Goal: Find specific page/section: Find specific page/section

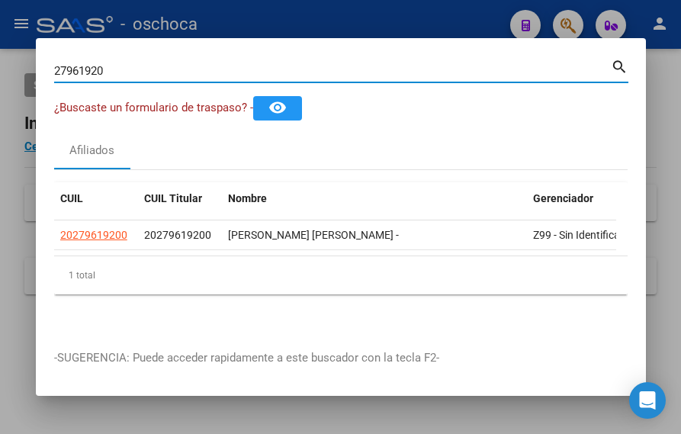
drag, startPoint x: 155, startPoint y: 70, endPoint x: -11, endPoint y: 61, distance: 166.5
click at [0, 61] on html "menu - oschoca person Firma Express Padrón Afiliados Empadronados Movimientos d…" at bounding box center [340, 217] width 681 height 434
drag, startPoint x: 128, startPoint y: 69, endPoint x: -16, endPoint y: 30, distance: 149.3
click at [0, 30] on html "menu - oschoca person Firma Express Padrón Afiliados Empadronados Movimientos d…" at bounding box center [340, 217] width 681 height 434
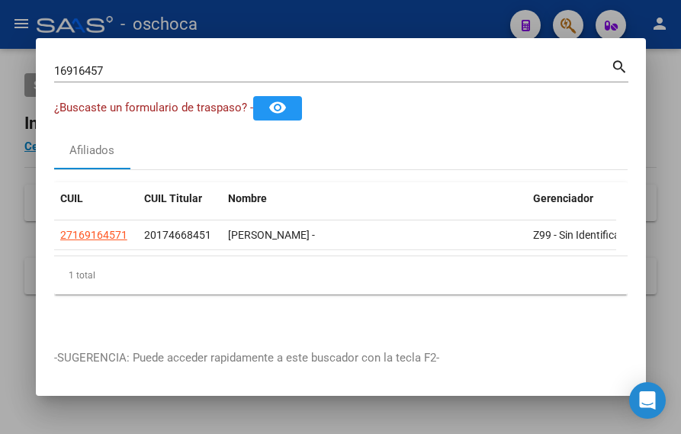
drag, startPoint x: 275, startPoint y: 37, endPoint x: 277, endPoint y: 44, distance: 7.8
click at [276, 40] on mat-dialog-container "16916457 Buscar (apellido, dni, cuil, [PERSON_NAME], cuit, obra social) search …" at bounding box center [341, 217] width 610 height 358
drag, startPoint x: 125, startPoint y: 65, endPoint x: -66, endPoint y: 38, distance: 193.2
click at [0, 38] on html "menu - oschoca person Firma Express Padrón Afiliados Empadronados Movimientos d…" at bounding box center [340, 217] width 681 height 434
click at [351, 59] on div "94264853 Buscar (apellido, dni, [PERSON_NAME], [PERSON_NAME], cuit, obra social)" at bounding box center [332, 70] width 557 height 23
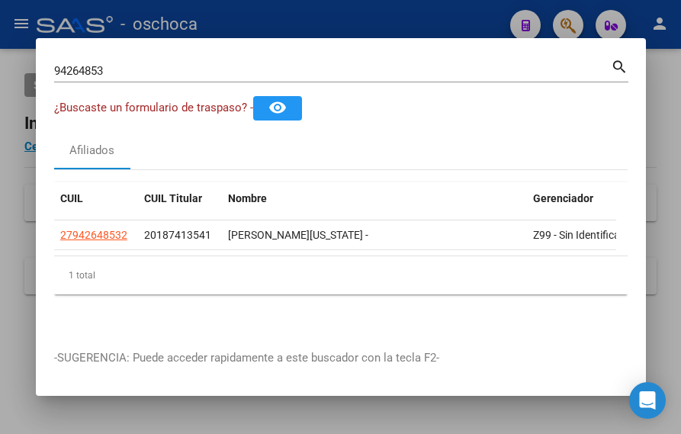
click at [383, 38] on mat-dialog-container "94264853 Buscar (apellido, dni, cuil, nro traspaso, cuit, obra social) search ¿…" at bounding box center [341, 217] width 610 height 358
drag, startPoint x: 124, startPoint y: 73, endPoint x: -13, endPoint y: 48, distance: 139.5
click at [0, 48] on html "menu - oschoca person Firma Express Padrón Afiliados Empadronados Movimientos d…" at bounding box center [340, 217] width 681 height 434
click at [173, 139] on div "Afiliados" at bounding box center [340, 151] width 573 height 37
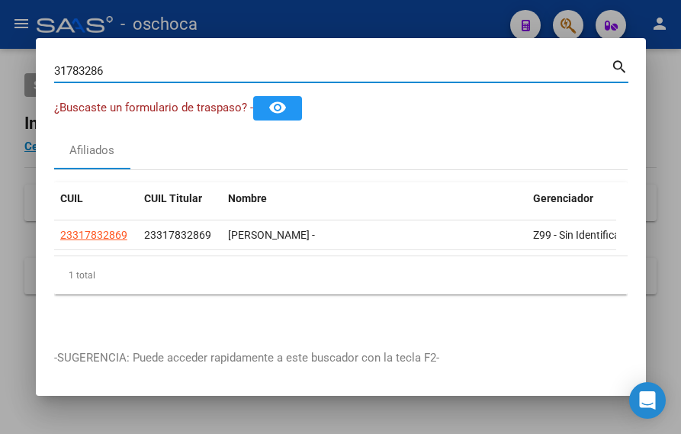
drag, startPoint x: 123, startPoint y: 65, endPoint x: -4, endPoint y: 31, distance: 130.9
click at [0, 31] on html "menu - oschoca person Firma Express Padrón Afiliados Empadronados Movimientos d…" at bounding box center [340, 217] width 681 height 434
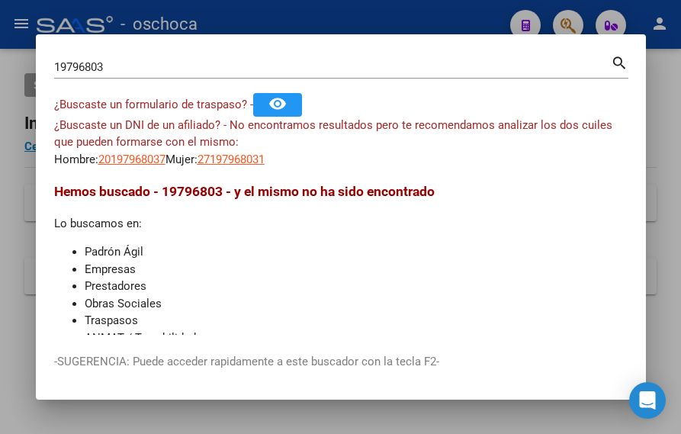
click at [416, 45] on mat-dialog-container "19796803 Buscar (apellido, dni, cuil, nro traspaso, cuit, obra social) search ¿…" at bounding box center [341, 216] width 610 height 365
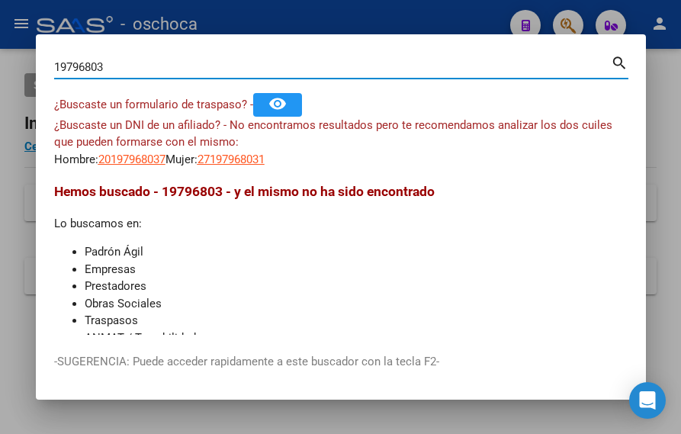
drag, startPoint x: 100, startPoint y: 56, endPoint x: 8, endPoint y: 26, distance: 96.4
click at [31, 39] on div "19796803 Buscar (apellido, dni, cuil, nro traspaso, cuit, obra social) search ¿…" at bounding box center [340, 217] width 681 height 434
paste input "1939747"
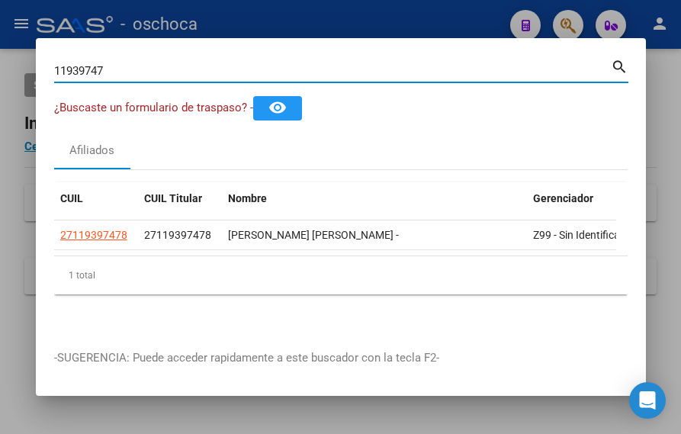
click at [300, 69] on input "11939747" at bounding box center [332, 71] width 557 height 14
paste input "14099946"
type input "1"
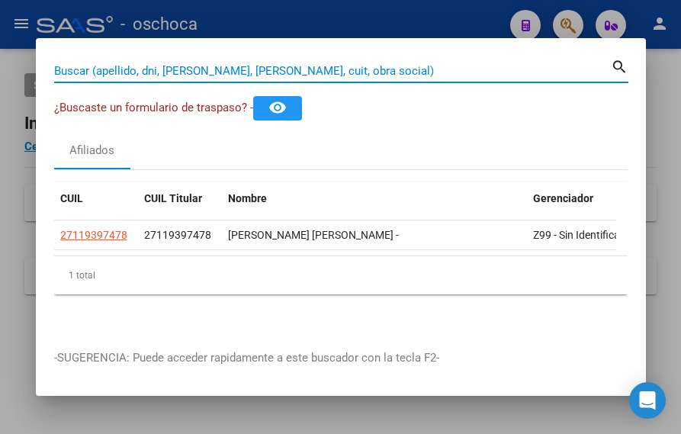
paste input "14099946"
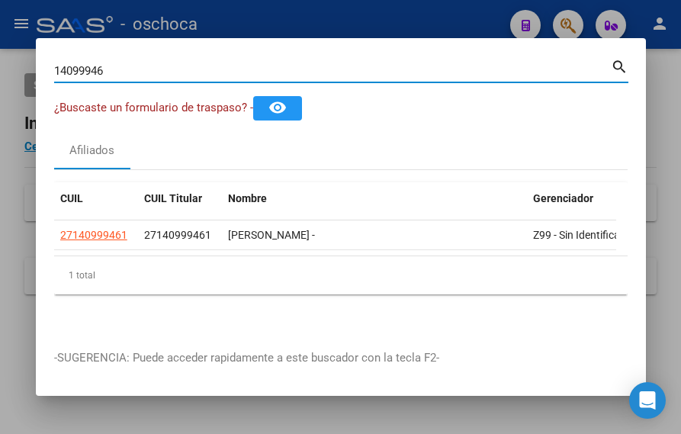
click at [307, 64] on input "14099946" at bounding box center [332, 71] width 557 height 14
drag, startPoint x: 307, startPoint y: 61, endPoint x: 25, endPoint y: 29, distance: 283.2
click at [10, 30] on div "14099946 Buscar (apellido, dni, cuil, nro traspaso, cuit, obra social) search ¿…" at bounding box center [340, 217] width 681 height 434
paste input "37848750"
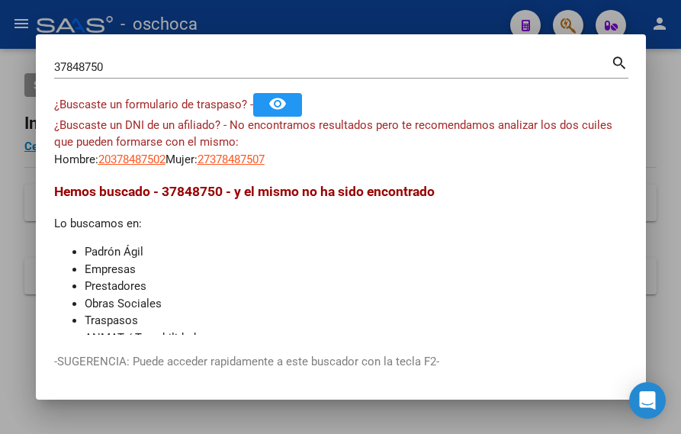
click at [303, 49] on mat-dialog-container "37848750 Buscar (apellido, dni, cuil, nro traspaso, cuit, obra social) search ¿…" at bounding box center [341, 216] width 610 height 365
click at [274, 60] on input "37848750" at bounding box center [332, 67] width 557 height 14
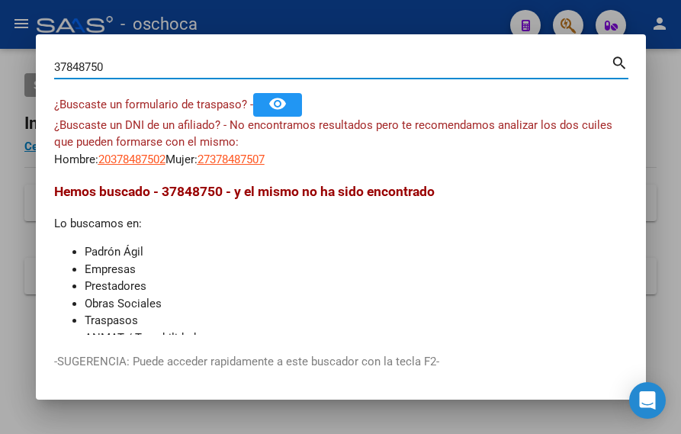
drag, startPoint x: 196, startPoint y: 63, endPoint x: -110, endPoint y: 31, distance: 307.3
click at [0, 31] on html "menu - oschoca person Firma Express Padrón Afiliados Empadronados Movimientos d…" at bounding box center [340, 217] width 681 height 434
paste input "92450372"
type input "92450372"
